Goal: Task Accomplishment & Management: Complete application form

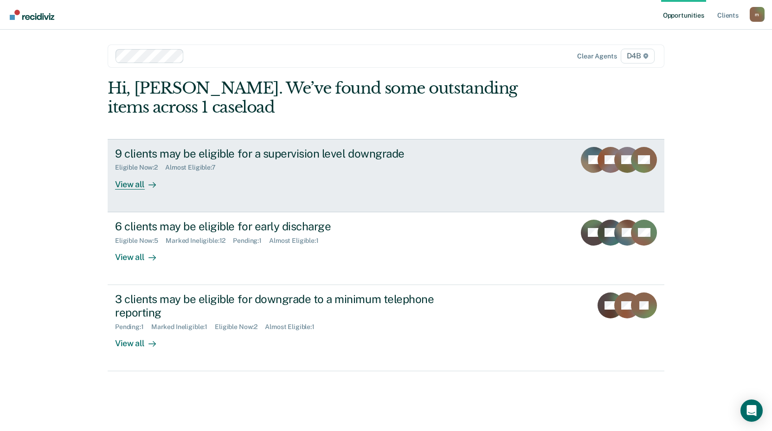
click at [133, 185] on div "View all" at bounding box center [141, 181] width 52 height 18
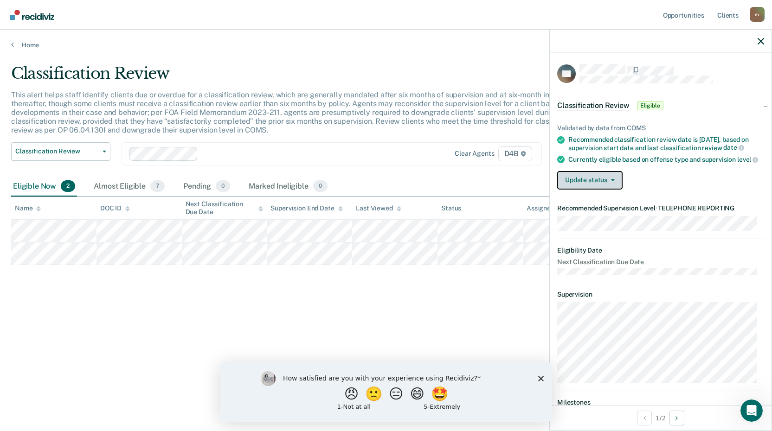
click at [597, 189] on button "Update status" at bounding box center [589, 180] width 65 height 19
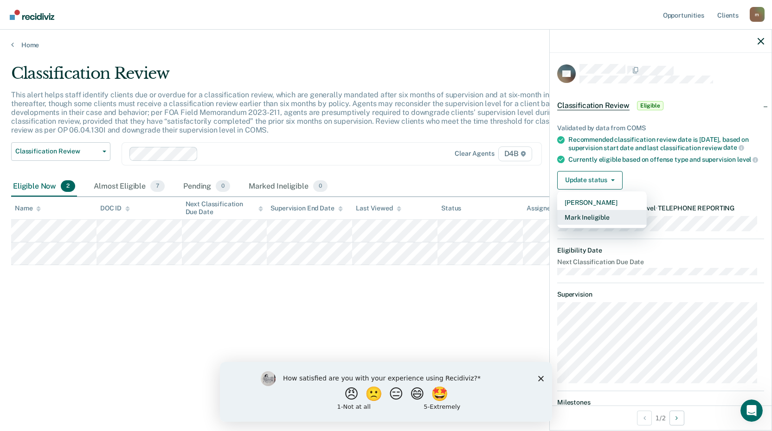
click at [604, 225] on button "Mark Ineligible" at bounding box center [602, 217] width 90 height 15
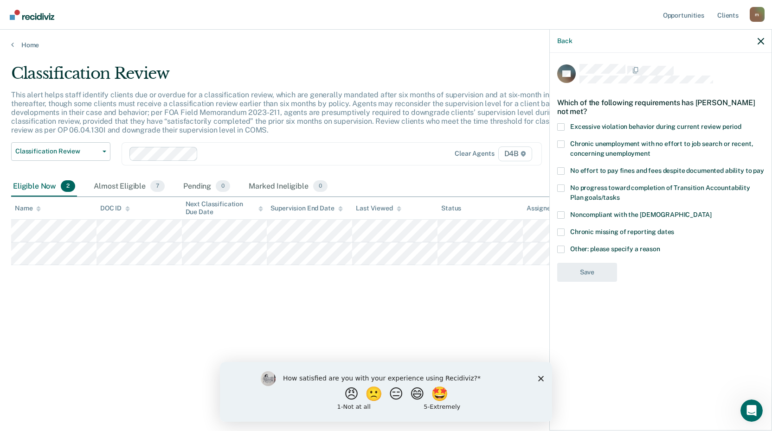
click at [560, 248] on span at bounding box center [560, 249] width 7 height 7
click at [660, 246] on input "Other: please specify a reason" at bounding box center [660, 246] width 0 height 0
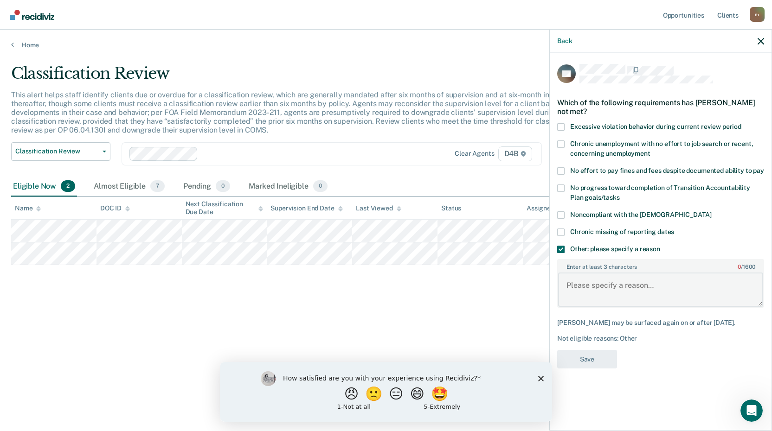
click at [633, 286] on textarea "Enter at least 3 characters 0 / 1600" at bounding box center [660, 290] width 205 height 34
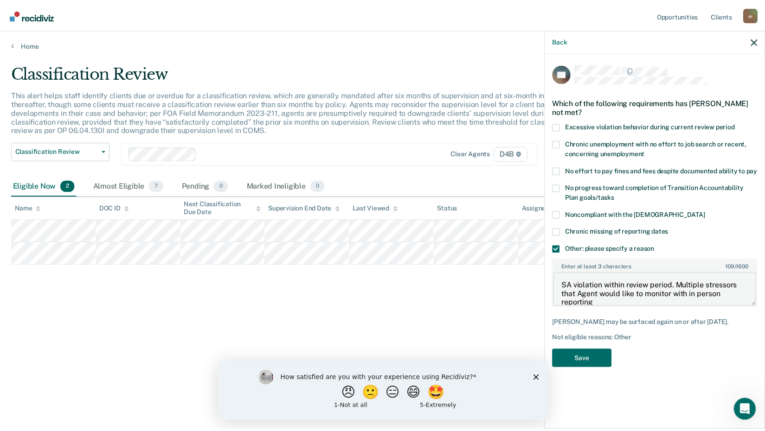
scroll to position [1, 0]
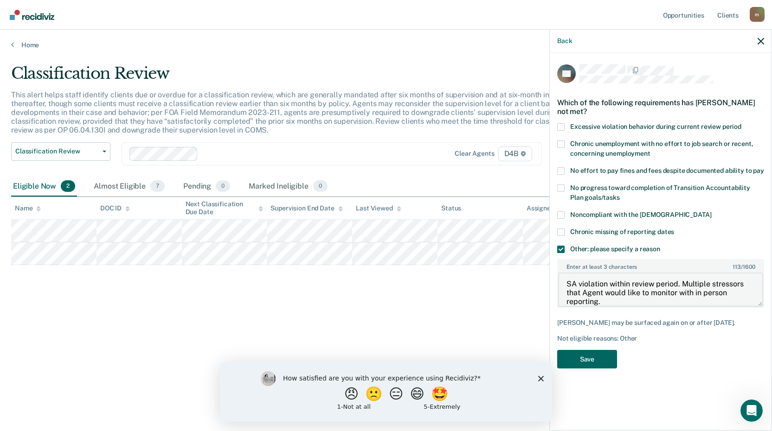
type textarea "SA violation within review period. Multiple stressors that Agent would like to …"
click at [592, 359] on button "Save" at bounding box center [587, 359] width 60 height 19
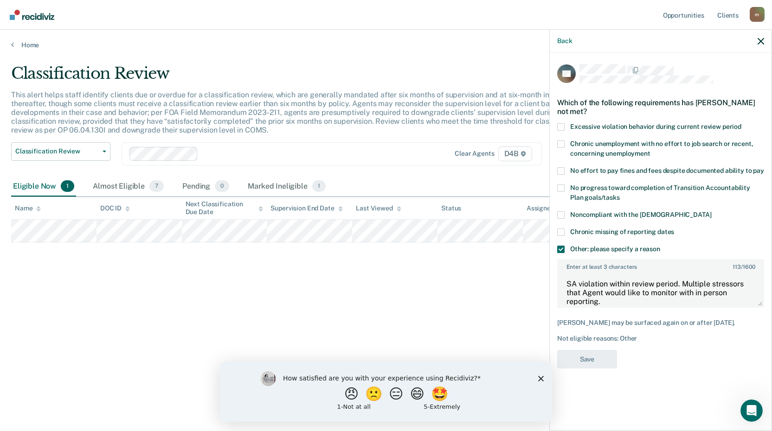
click at [218, 313] on div "Classification Review This alert helps staff identify clients due or overdue fo…" at bounding box center [385, 213] width 749 height 298
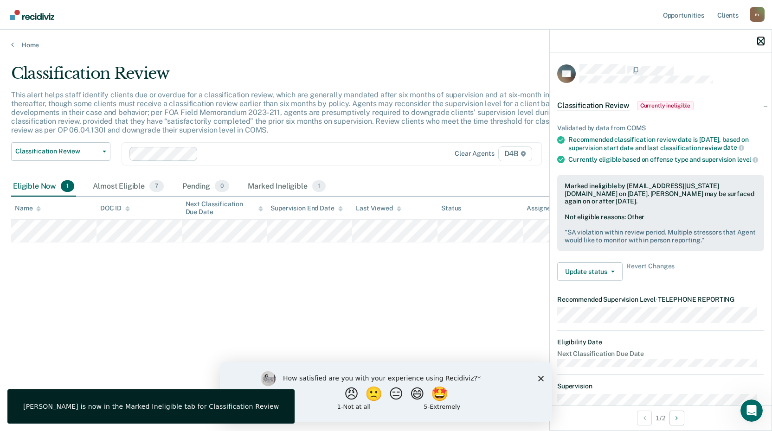
click at [762, 40] on icon "button" at bounding box center [760, 41] width 6 height 6
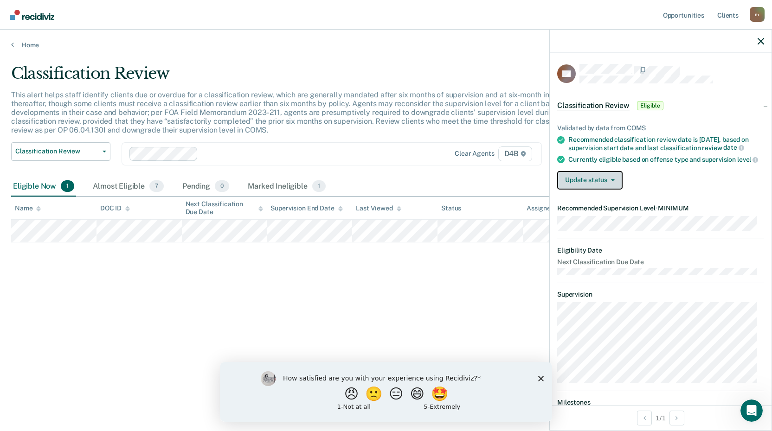
click at [614, 190] on button "Update status" at bounding box center [589, 180] width 65 height 19
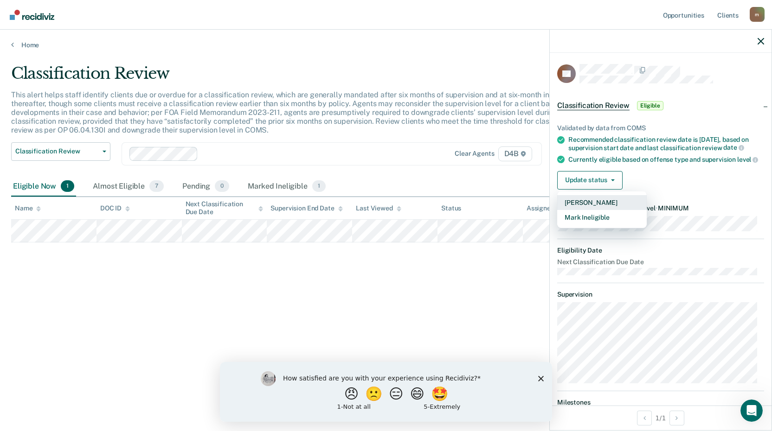
click at [600, 210] on button "[PERSON_NAME]" at bounding box center [602, 202] width 90 height 15
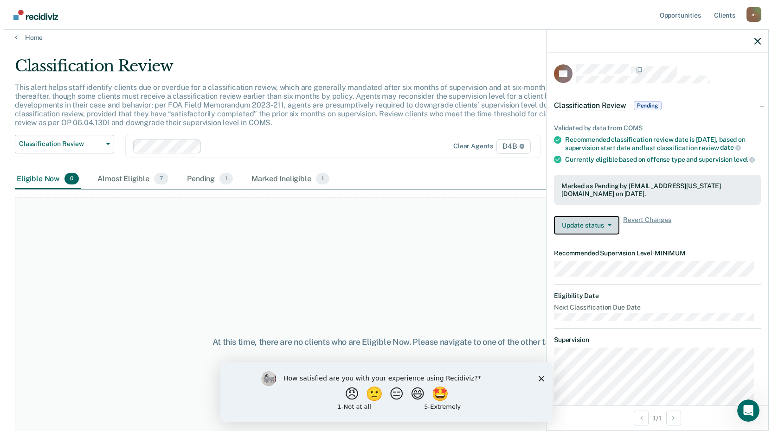
scroll to position [0, 0]
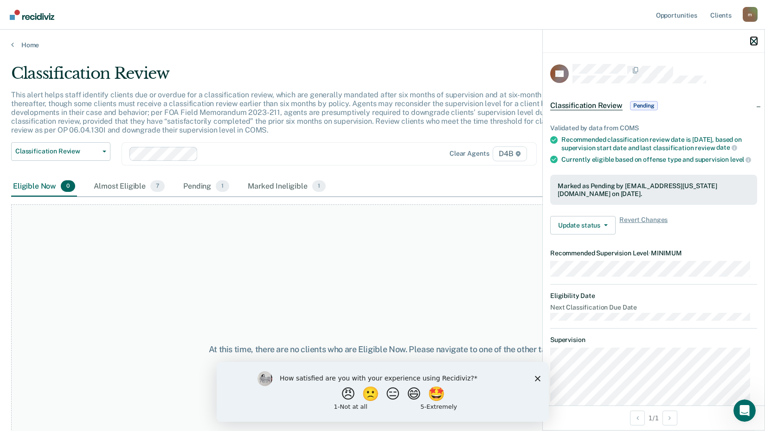
click at [753, 43] on icon "button" at bounding box center [753, 41] width 6 height 6
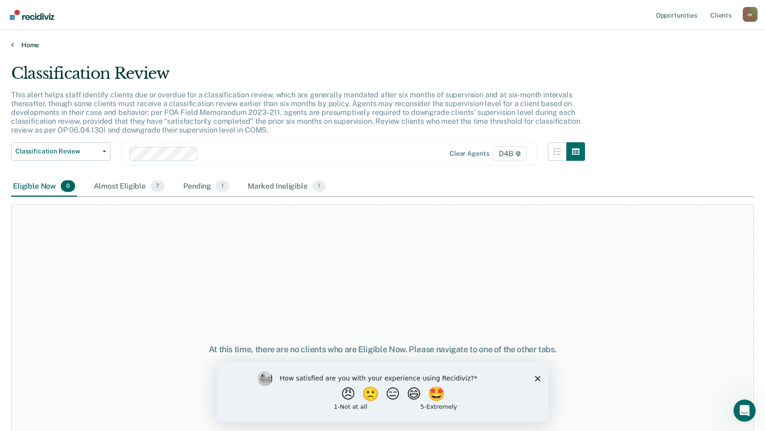
click at [33, 45] on link "Home" at bounding box center [382, 45] width 742 height 8
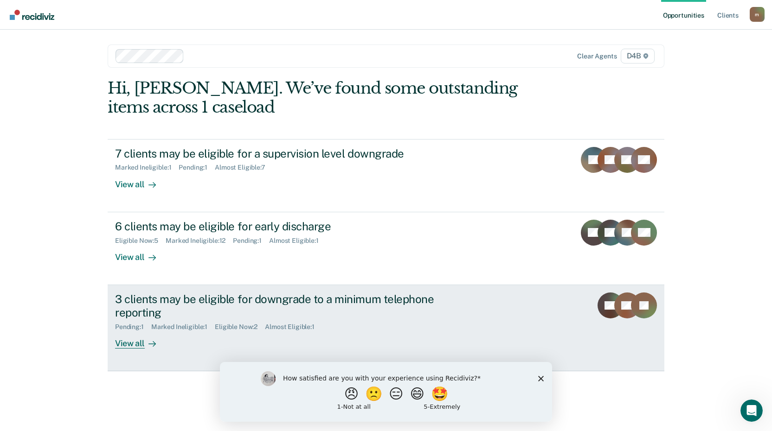
click at [140, 346] on div "View all" at bounding box center [141, 340] width 52 height 18
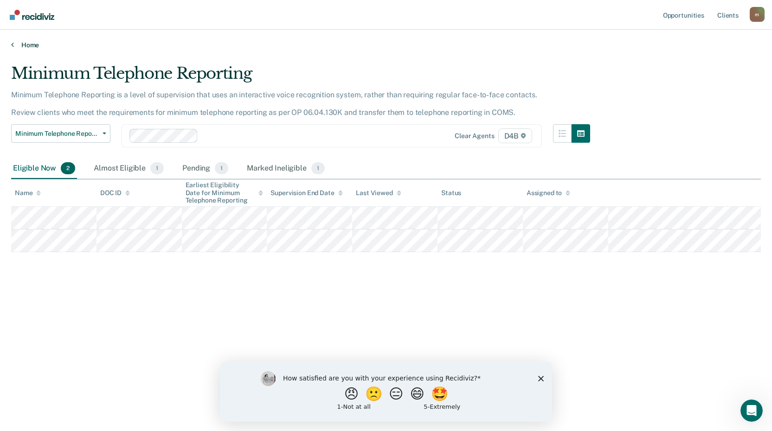
click at [29, 46] on link "Home" at bounding box center [385, 45] width 749 height 8
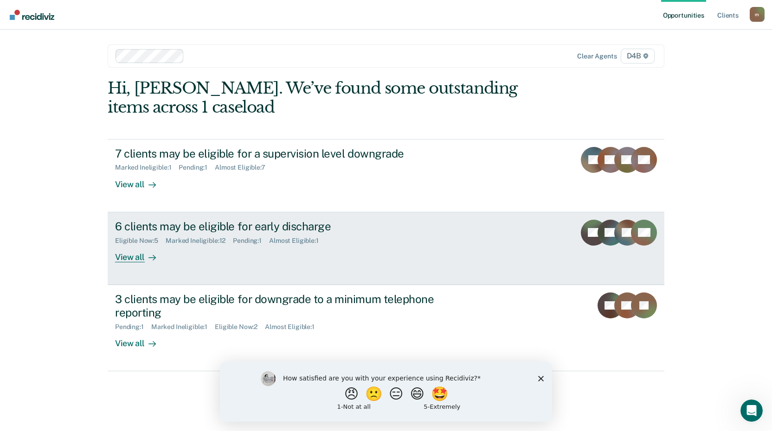
click at [137, 255] on div "View all" at bounding box center [141, 253] width 52 height 18
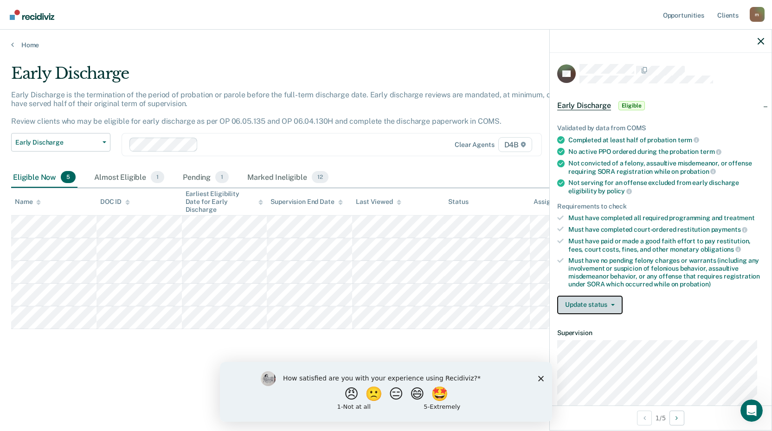
click at [603, 304] on button "Update status" at bounding box center [589, 305] width 65 height 19
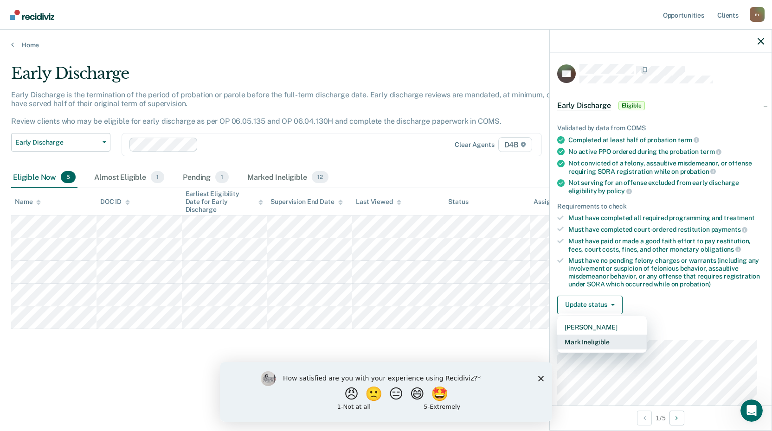
click at [601, 341] on button "Mark Ineligible" at bounding box center [602, 342] width 90 height 15
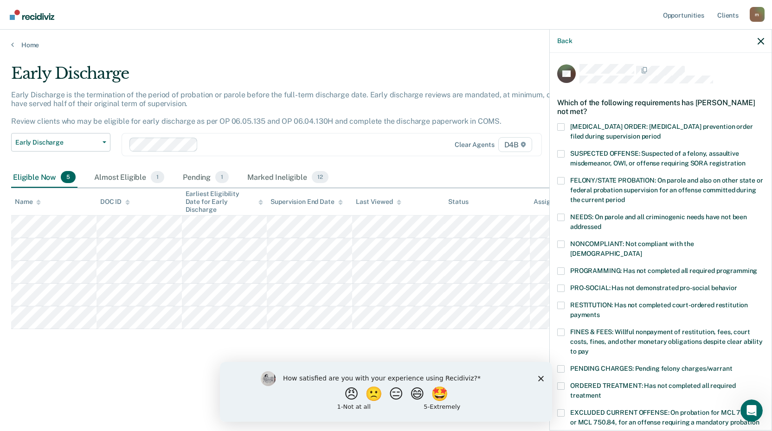
click at [560, 244] on span at bounding box center [560, 244] width 7 height 7
click at [641, 250] on input "NONCOMPLIANT: Not compliant with the [DEMOGRAPHIC_DATA]" at bounding box center [641, 250] width 0 height 0
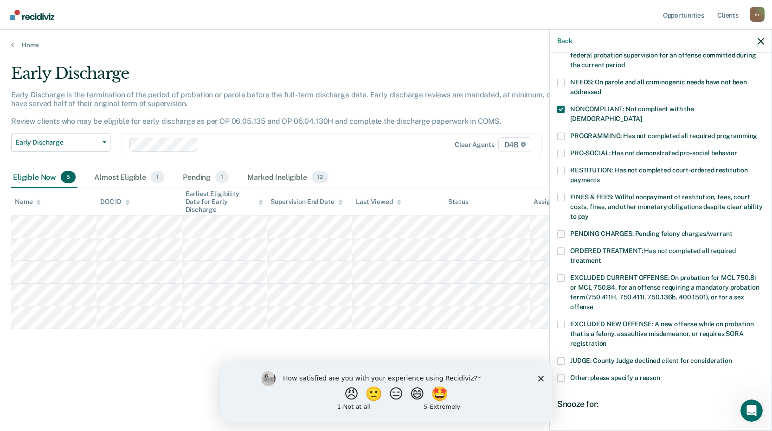
scroll to position [217, 0]
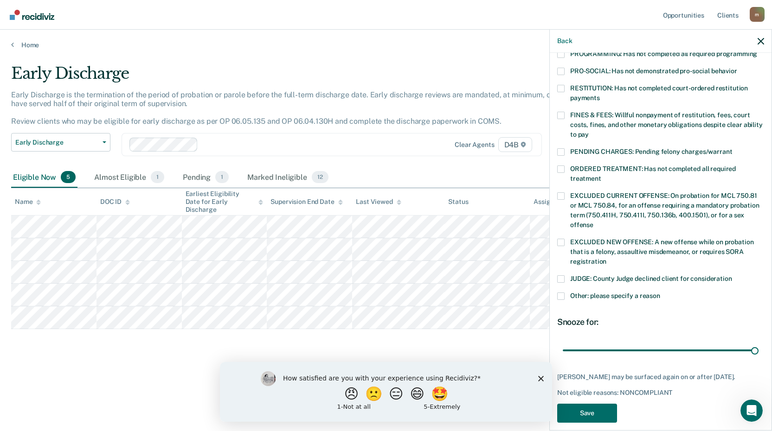
drag, startPoint x: 627, startPoint y: 339, endPoint x: 672, endPoint y: 364, distance: 52.3
type input "90"
click at [758, 342] on input "range" at bounding box center [661, 350] width 196 height 16
click at [601, 406] on button "Save" at bounding box center [587, 413] width 60 height 19
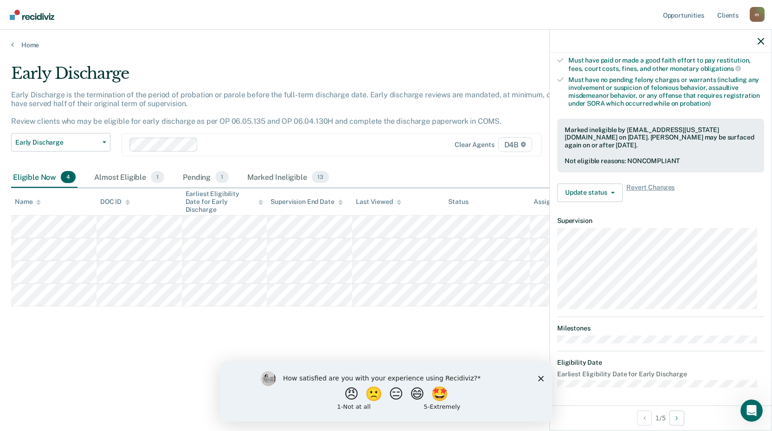
scroll to position [122, 0]
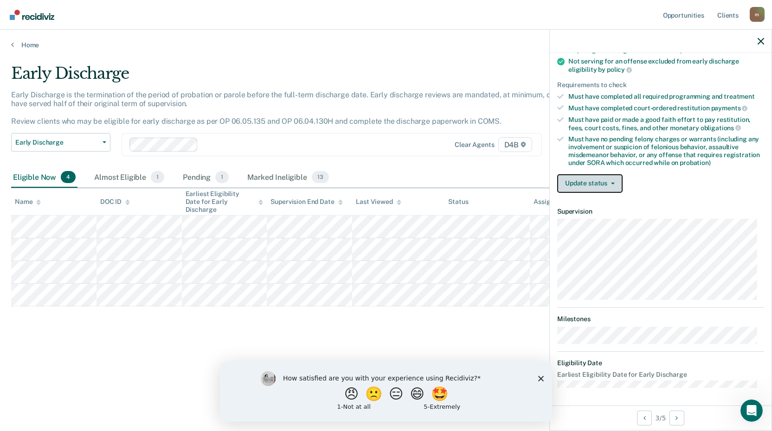
click at [587, 183] on button "Update status" at bounding box center [589, 183] width 65 height 19
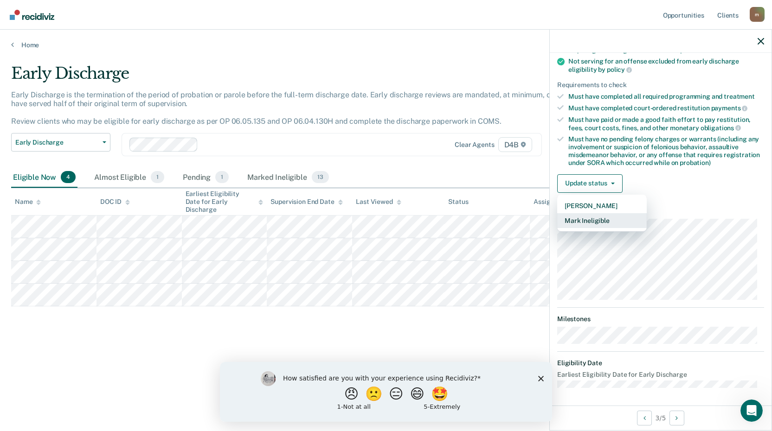
click at [601, 216] on button "Mark Ineligible" at bounding box center [602, 220] width 90 height 15
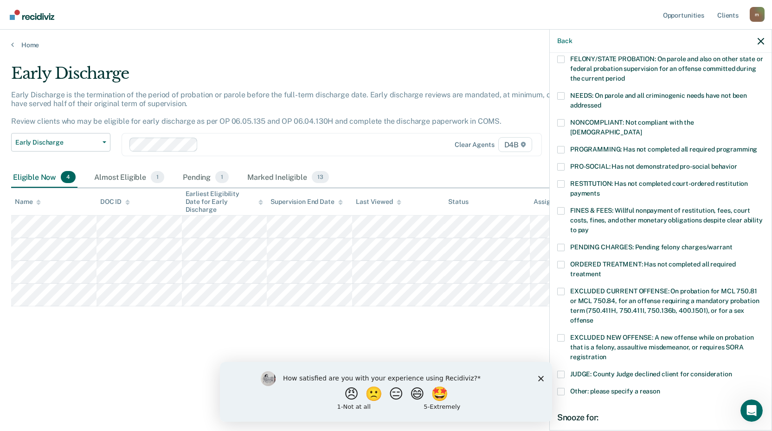
click at [558, 207] on span at bounding box center [560, 210] width 7 height 7
click at [588, 227] on input "FINES & FEES: Willful nonpayment of restitution, fees, court costs, fines, and …" at bounding box center [588, 227] width 0 height 0
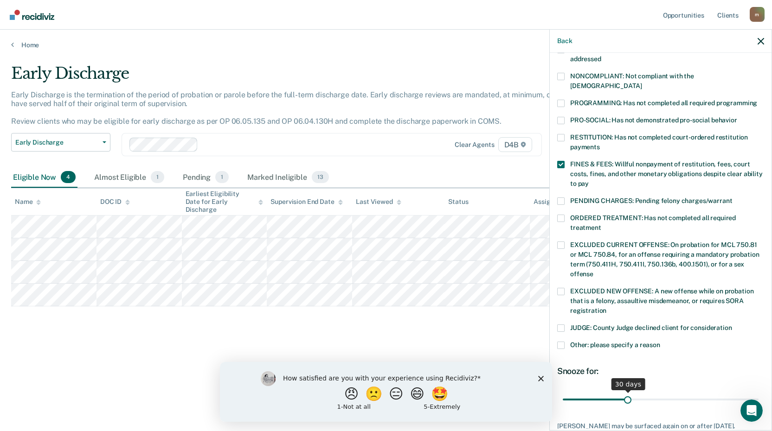
scroll to position [217, 0]
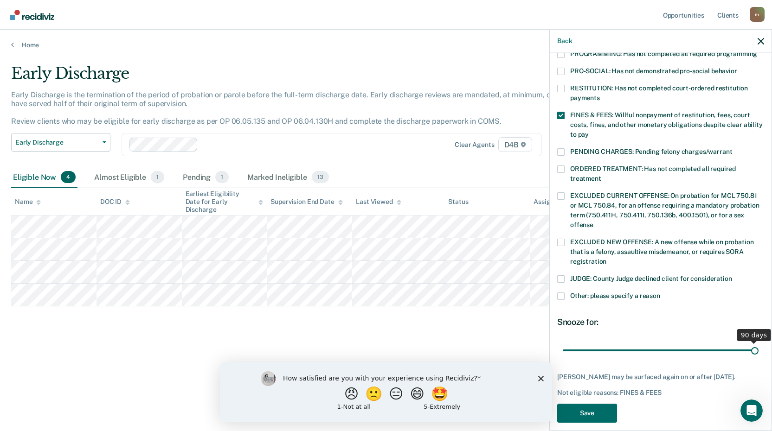
drag, startPoint x: 624, startPoint y: 339, endPoint x: 911, endPoint y: 316, distance: 288.0
type input "90"
click at [758, 342] on input "range" at bounding box center [661, 350] width 196 height 16
click at [595, 412] on button "Save" at bounding box center [587, 413] width 60 height 19
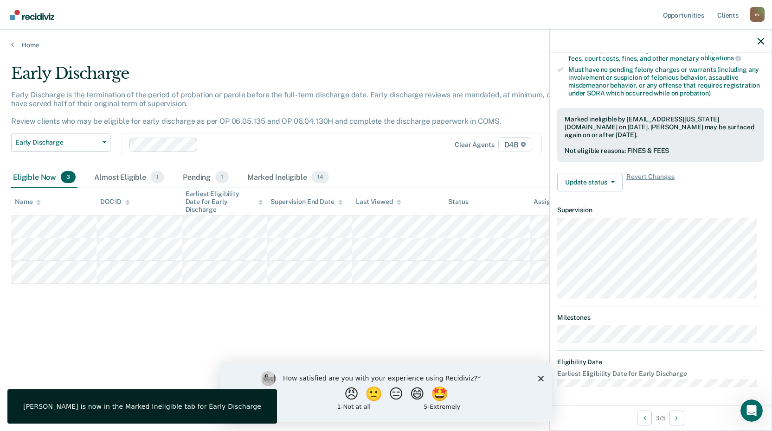
scroll to position [190, 0]
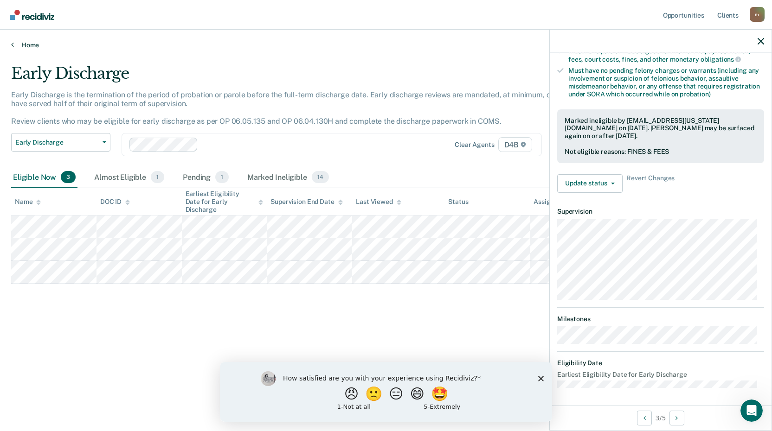
click at [30, 44] on link "Home" at bounding box center [385, 45] width 749 height 8
